Goal: Task Accomplishment & Management: Complete application form

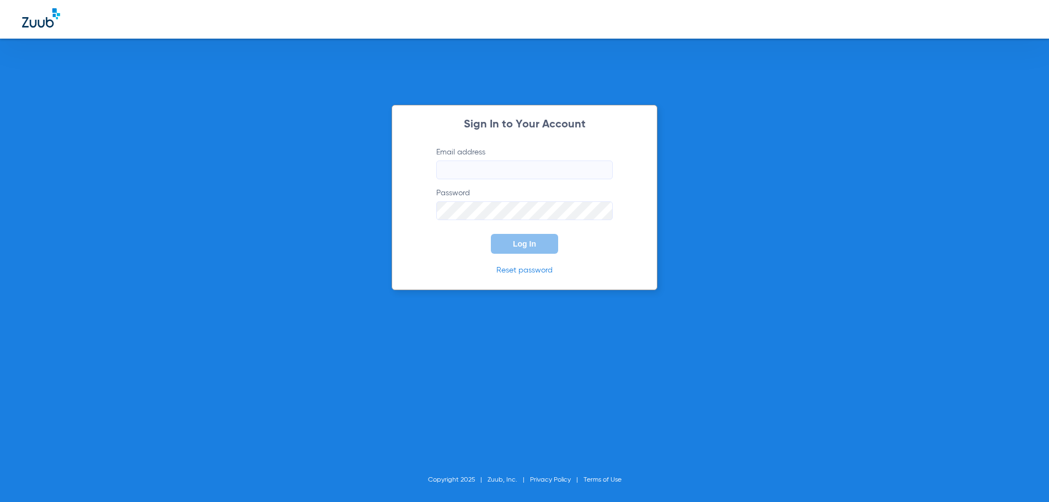
click at [472, 173] on input "Email address" at bounding box center [524, 170] width 177 height 19
type input "[EMAIL_ADDRESS][DOMAIN_NAME]"
click at [491, 234] on button "Log In" at bounding box center [524, 244] width 67 height 20
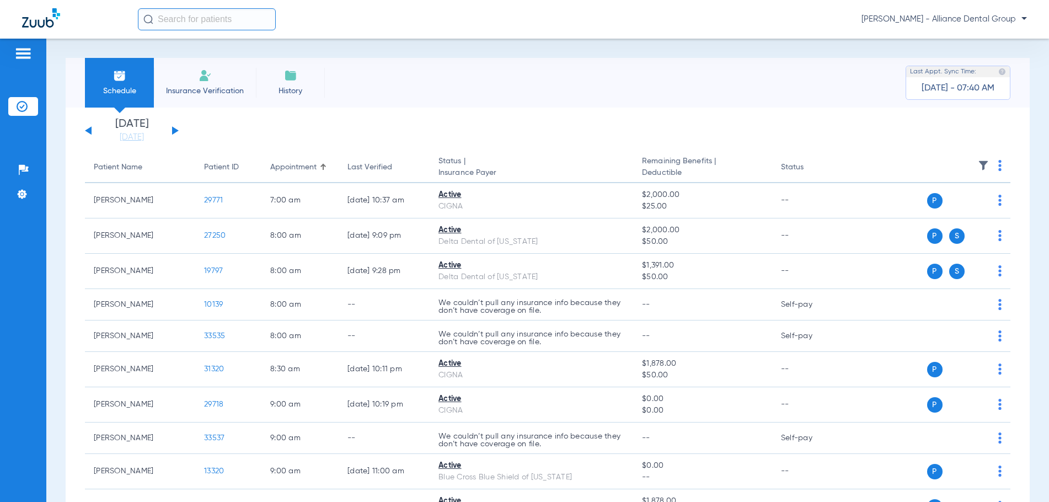
click at [213, 94] on span "Insurance Verification" at bounding box center [205, 91] width 86 height 11
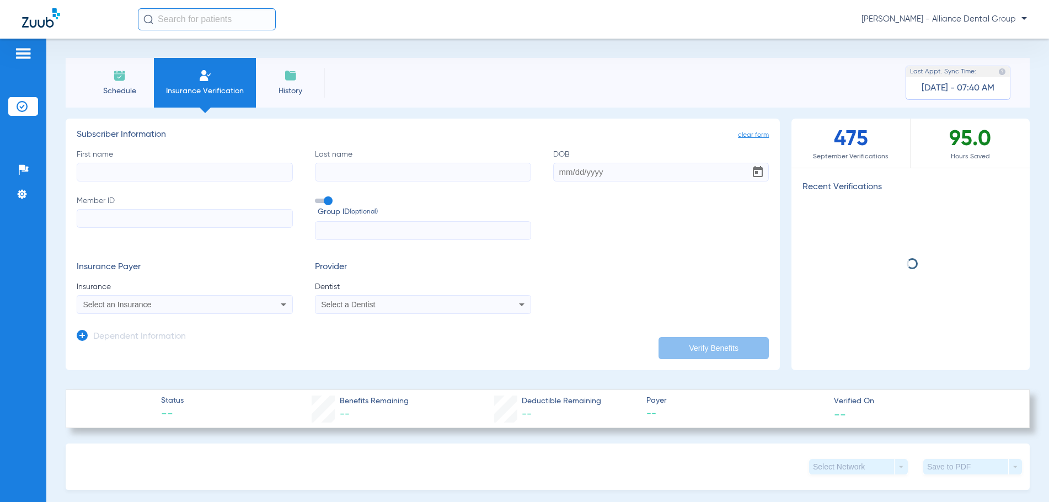
click at [109, 168] on input "First name" at bounding box center [185, 172] width 216 height 19
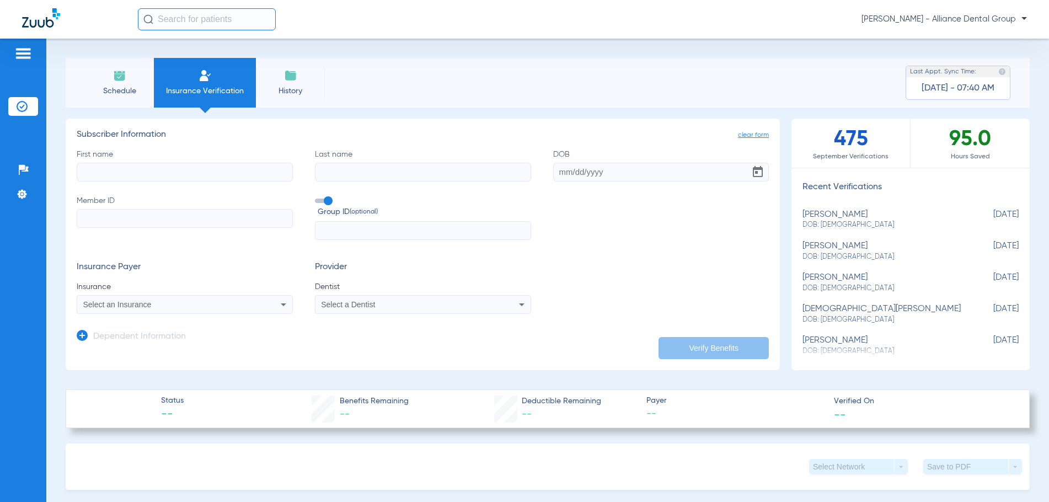
type input "V"
type input "Chole"
type input "May"
type input "[DATE]"
click at [81, 221] on input "Member ID" at bounding box center [185, 218] width 216 height 19
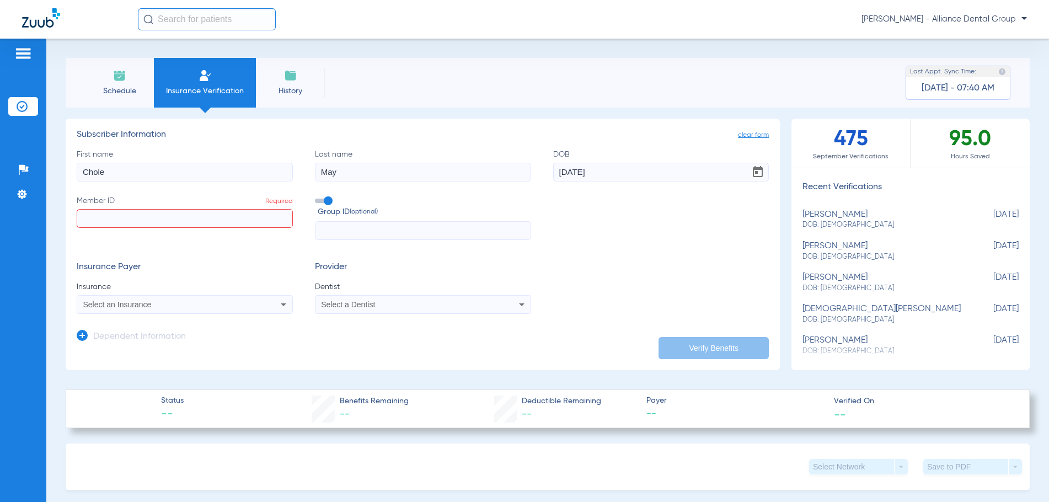
click at [108, 221] on input "Member ID Required" at bounding box center [185, 218] width 216 height 19
paste input "810471003"
type input "810471003"
click at [326, 236] on input "text" at bounding box center [423, 230] width 216 height 19
click at [331, 231] on input "text" at bounding box center [423, 230] width 216 height 19
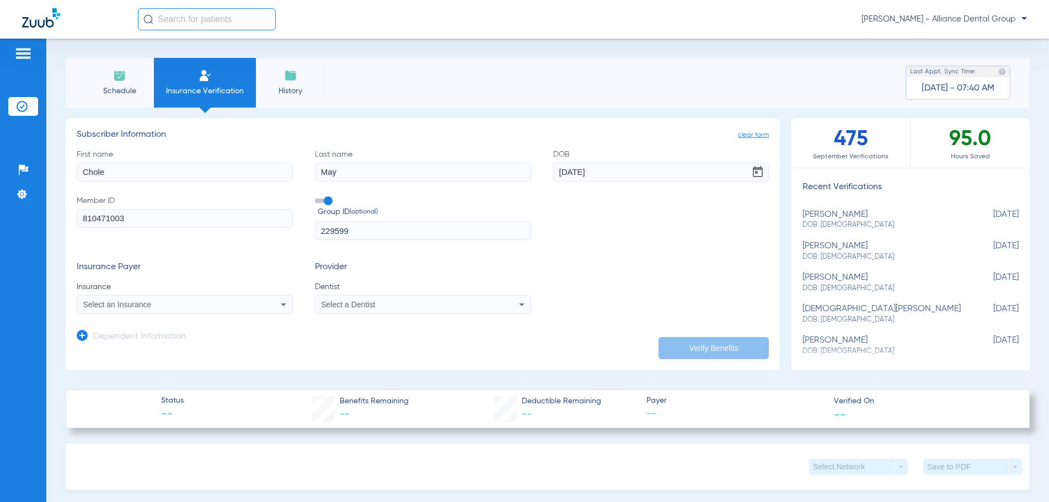
type input "229599"
click at [260, 304] on div "Select an Insurance" at bounding box center [184, 304] width 215 height 13
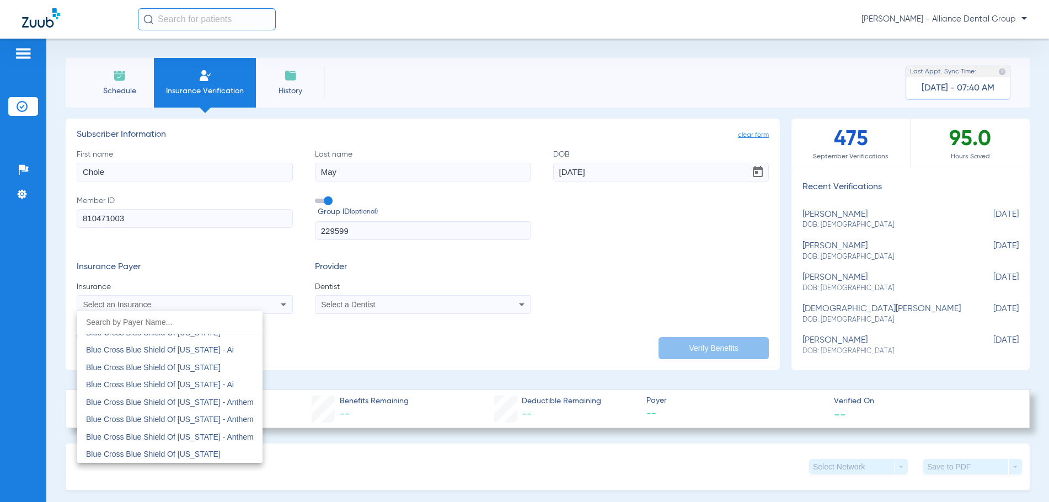
scroll to position [883, 0]
click at [194, 400] on span "Blue Cross Blue Shield Of [US_STATE]" at bounding box center [153, 399] width 135 height 9
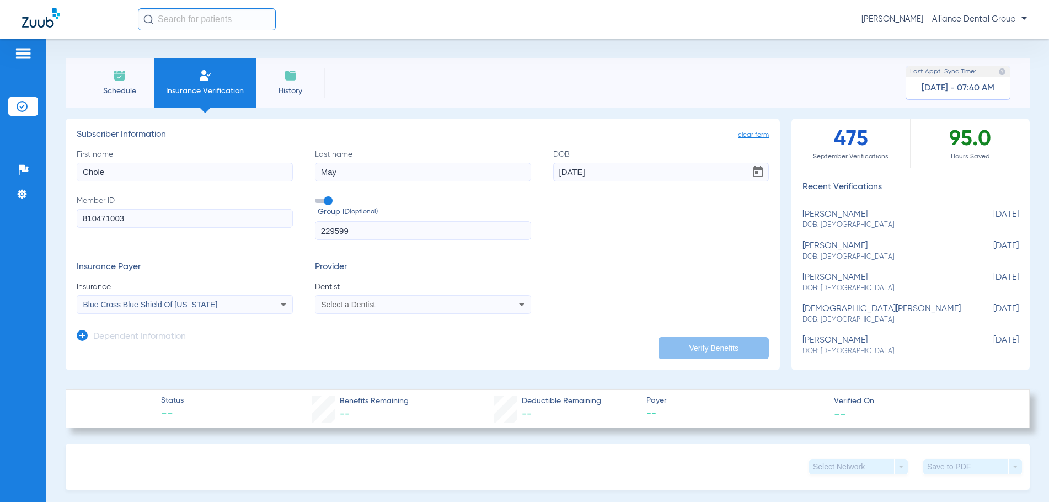
click at [516, 305] on icon at bounding box center [521, 304] width 13 height 13
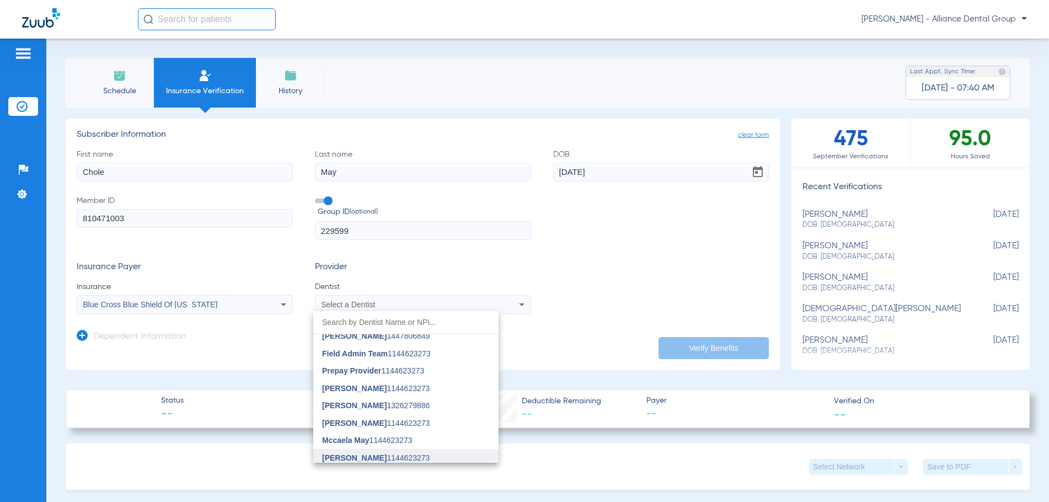
scroll to position [856, 0]
click at [337, 329] on input "dropdown search" at bounding box center [405, 322] width 185 height 23
type input "d"
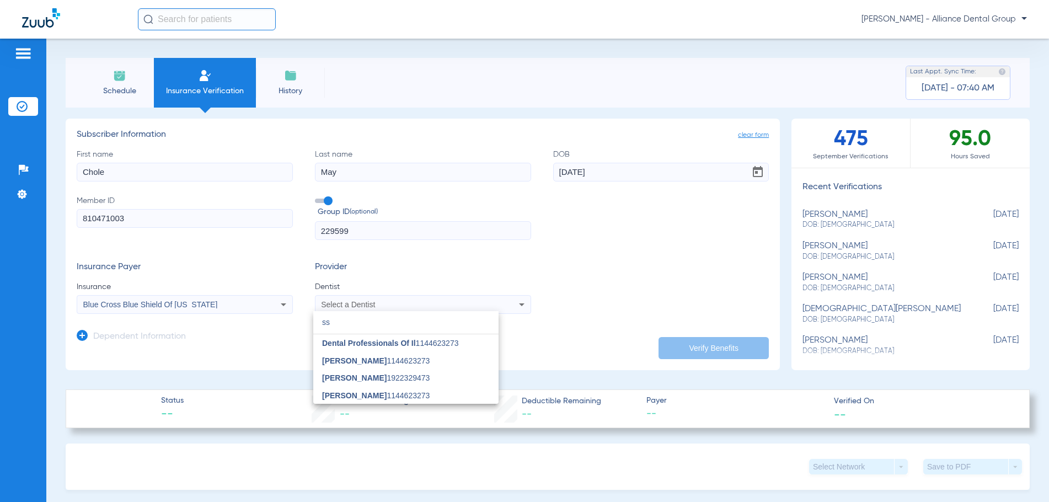
type input "s"
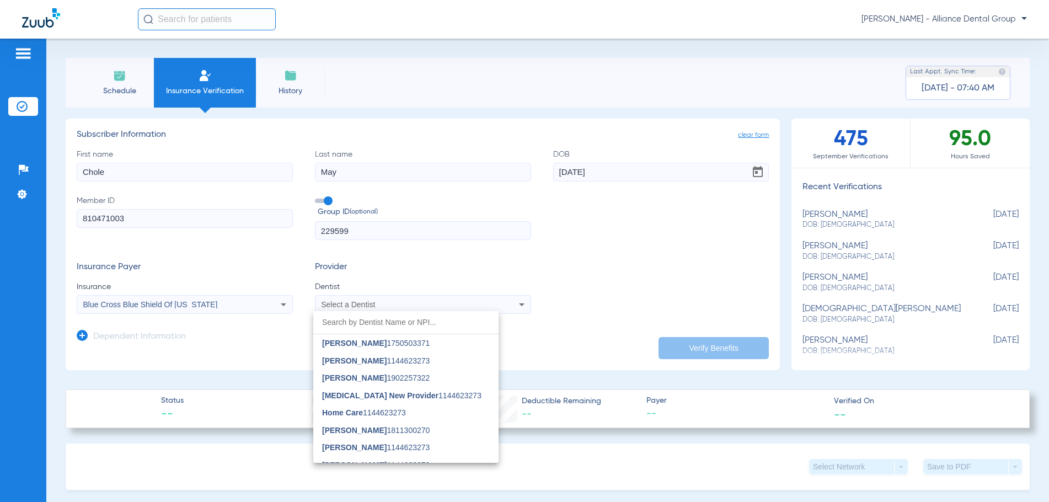
type input "s"
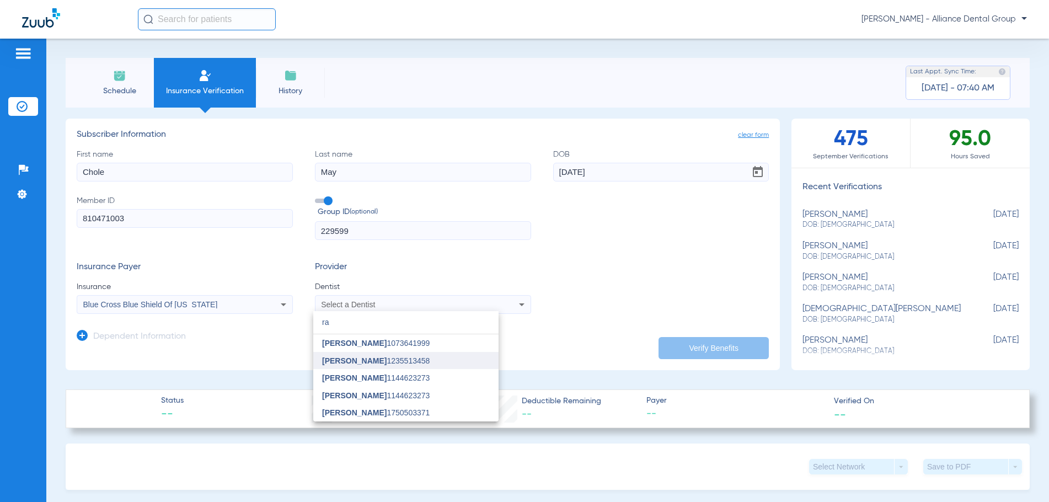
type input "ra"
click at [342, 363] on span "[PERSON_NAME]" at bounding box center [354, 360] width 65 height 9
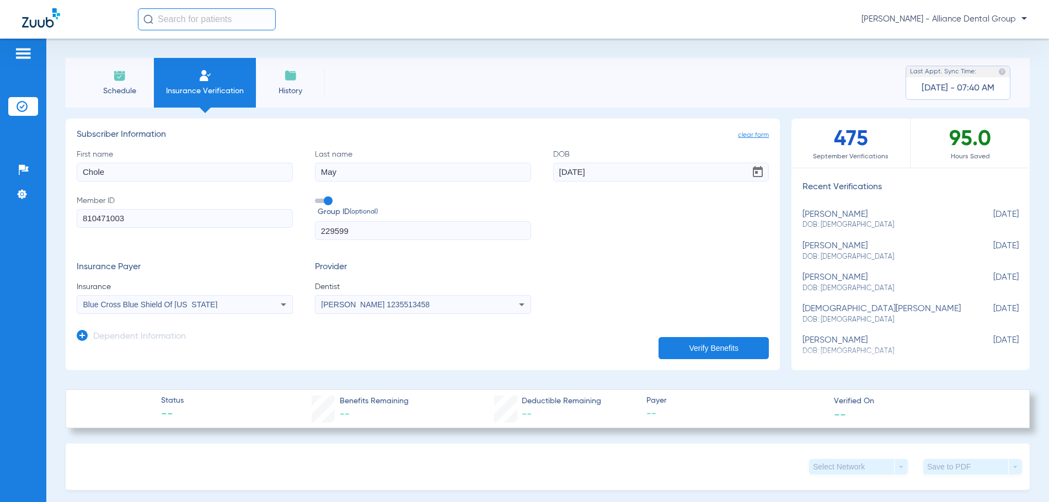
click at [688, 340] on button "Verify Benefits" at bounding box center [714, 348] width 110 height 22
